Goal: Entertainment & Leisure: Consume media (video, audio)

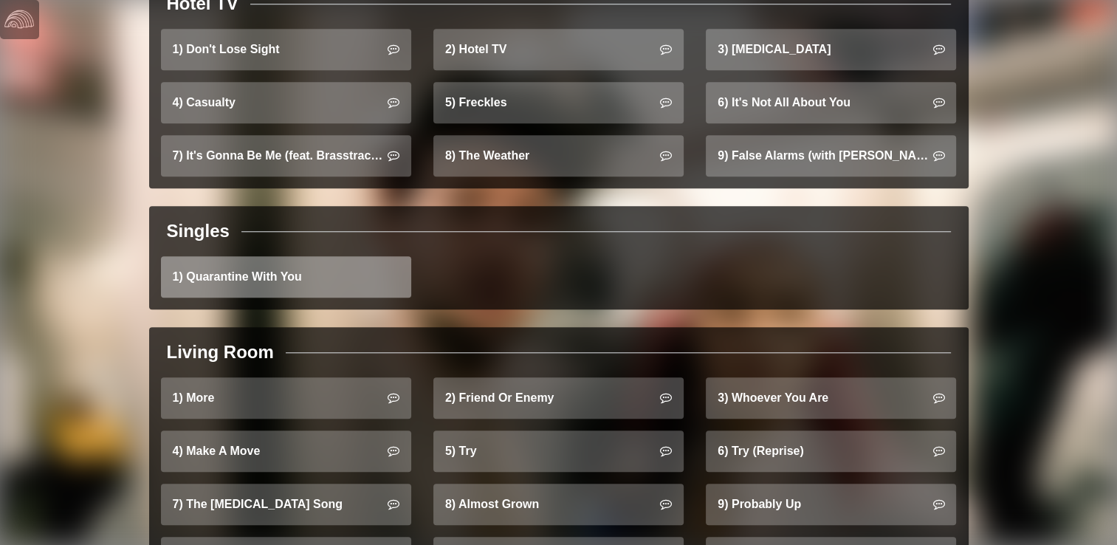
scroll to position [1391, 0]
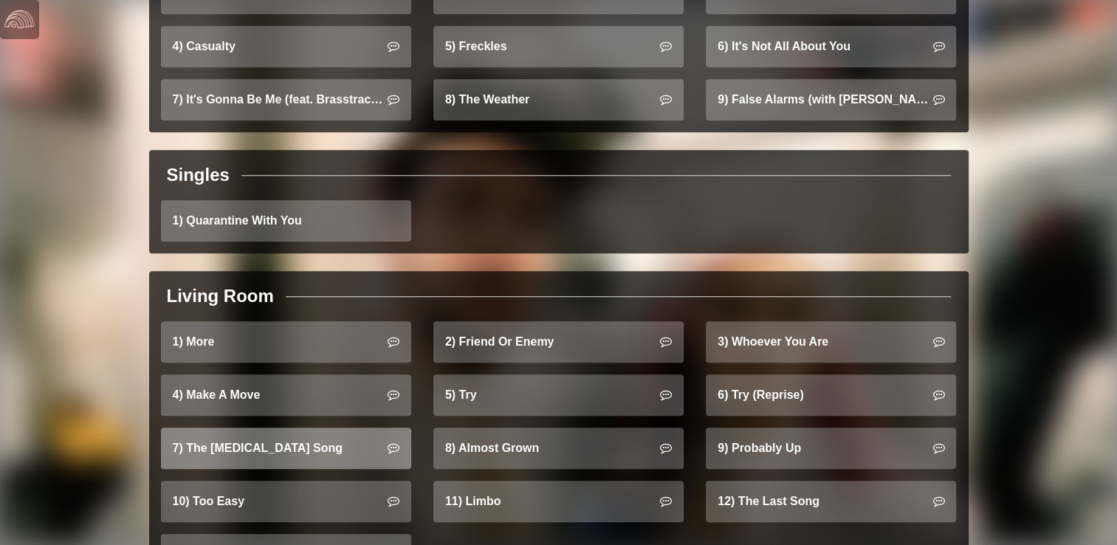
click at [302, 427] on link "7) The [MEDICAL_DATA] Song" at bounding box center [286, 447] width 250 height 41
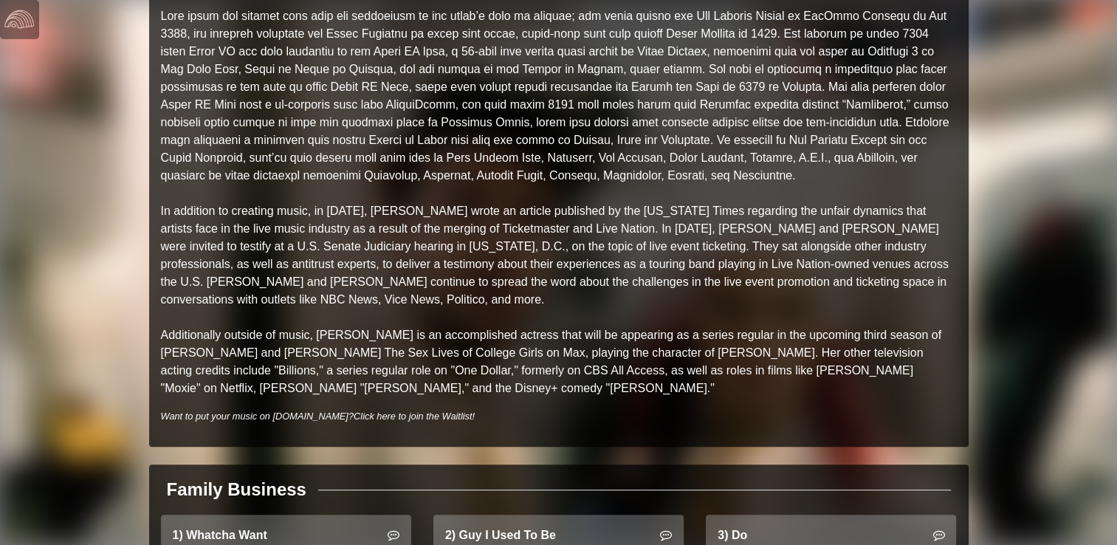
scroll to position [493, 0]
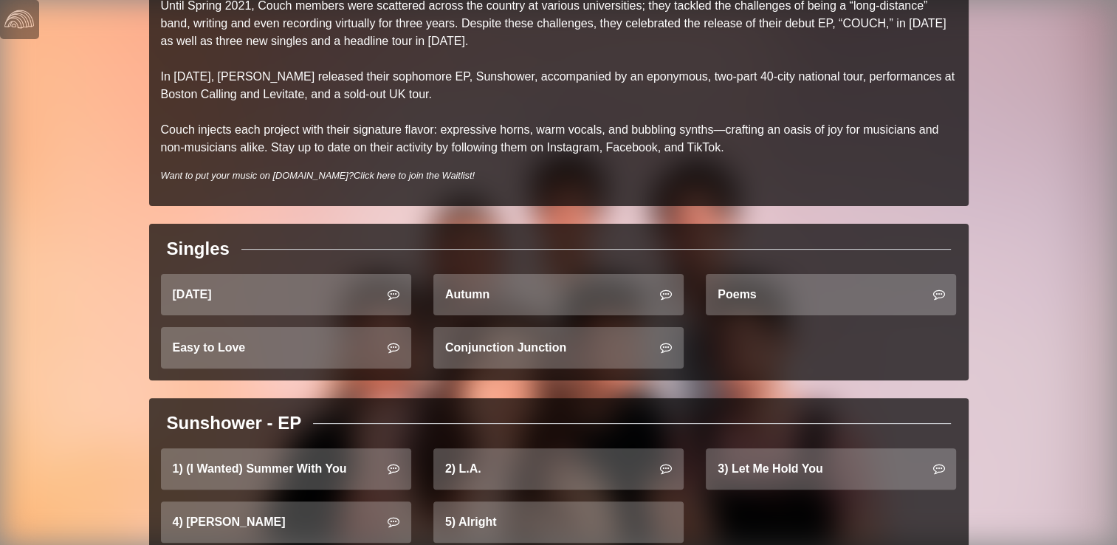
scroll to position [551, 0]
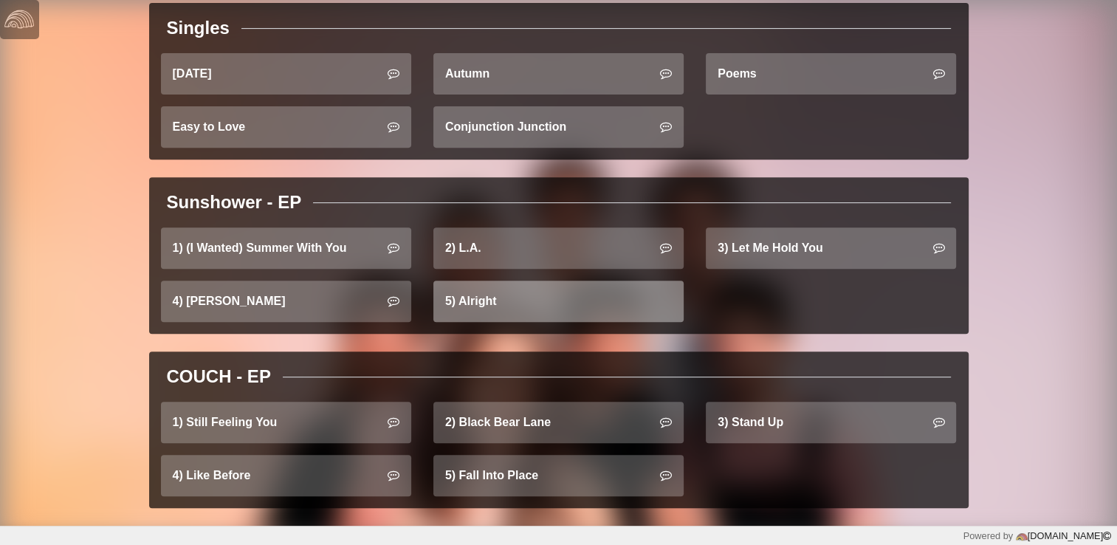
click at [532, 312] on link "5) Alright" at bounding box center [558, 301] width 250 height 41
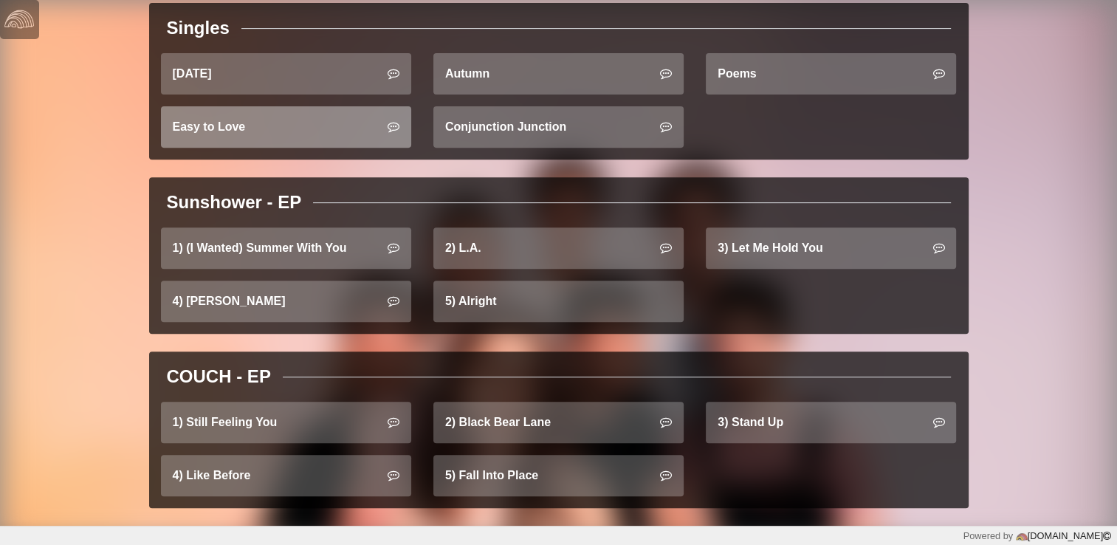
click at [337, 143] on link "Easy to Love" at bounding box center [286, 126] width 250 height 41
